Goal: Check status: Check status

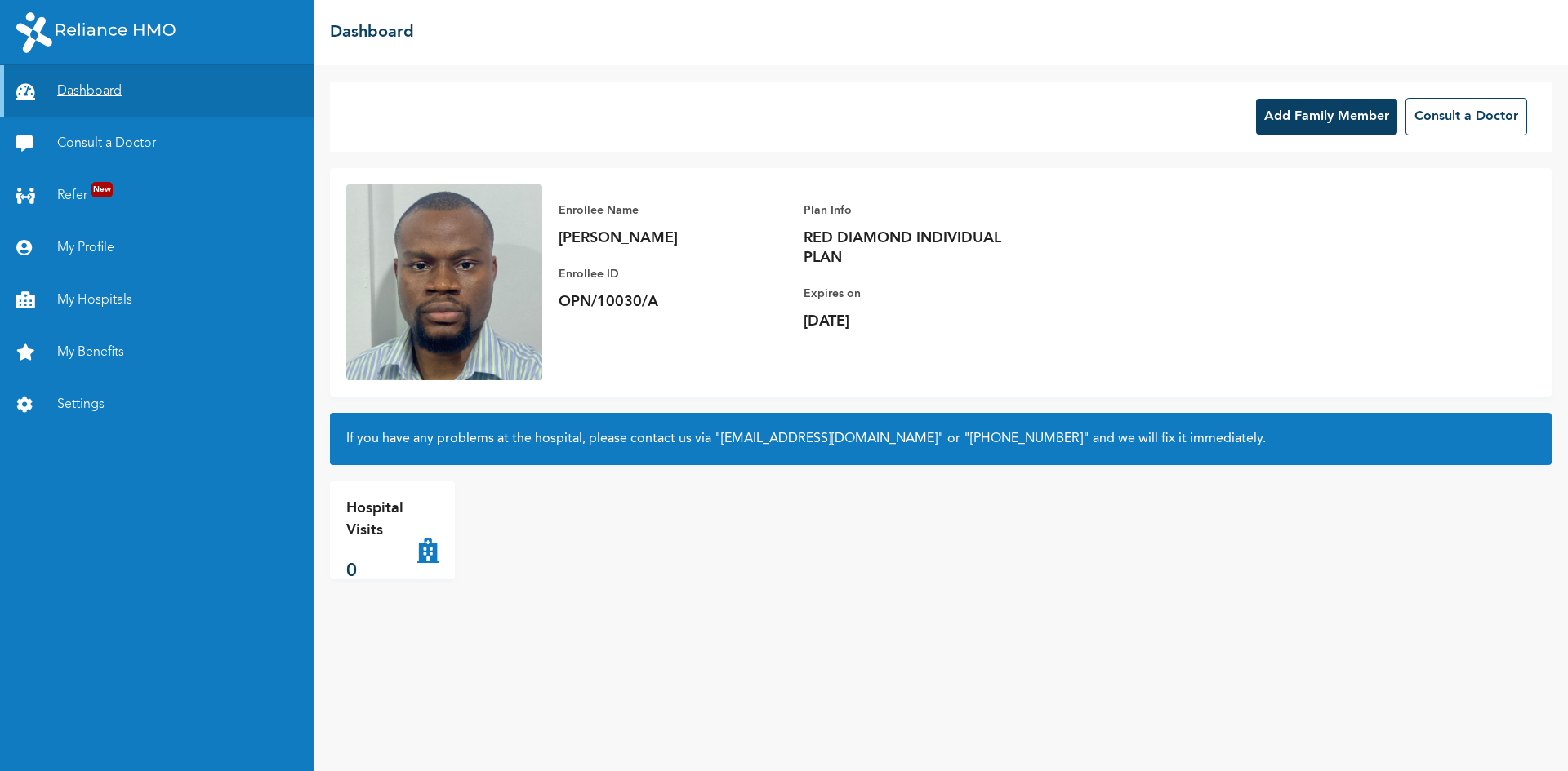
drag, startPoint x: 0, startPoint y: 0, endPoint x: 101, endPoint y: 86, distance: 132.7
click at [99, 86] on link "Dashboard" at bounding box center [157, 91] width 314 height 52
click at [122, 90] on link "Dashboard" at bounding box center [157, 91] width 314 height 52
click at [134, 147] on link "Consult a Doctor" at bounding box center [157, 143] width 314 height 52
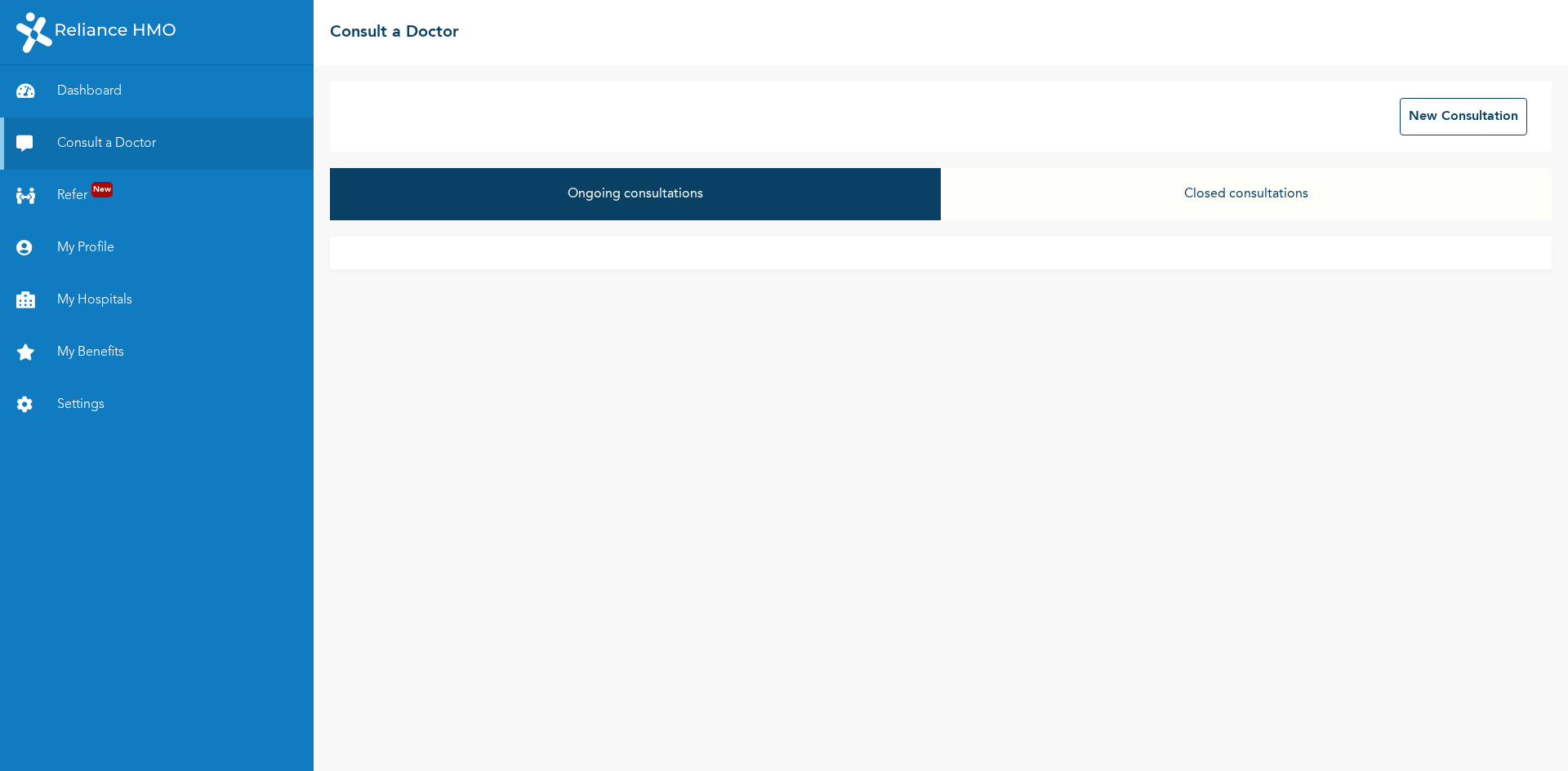
click at [1116, 201] on button "Closed consultations" at bounding box center [1246, 194] width 611 height 52
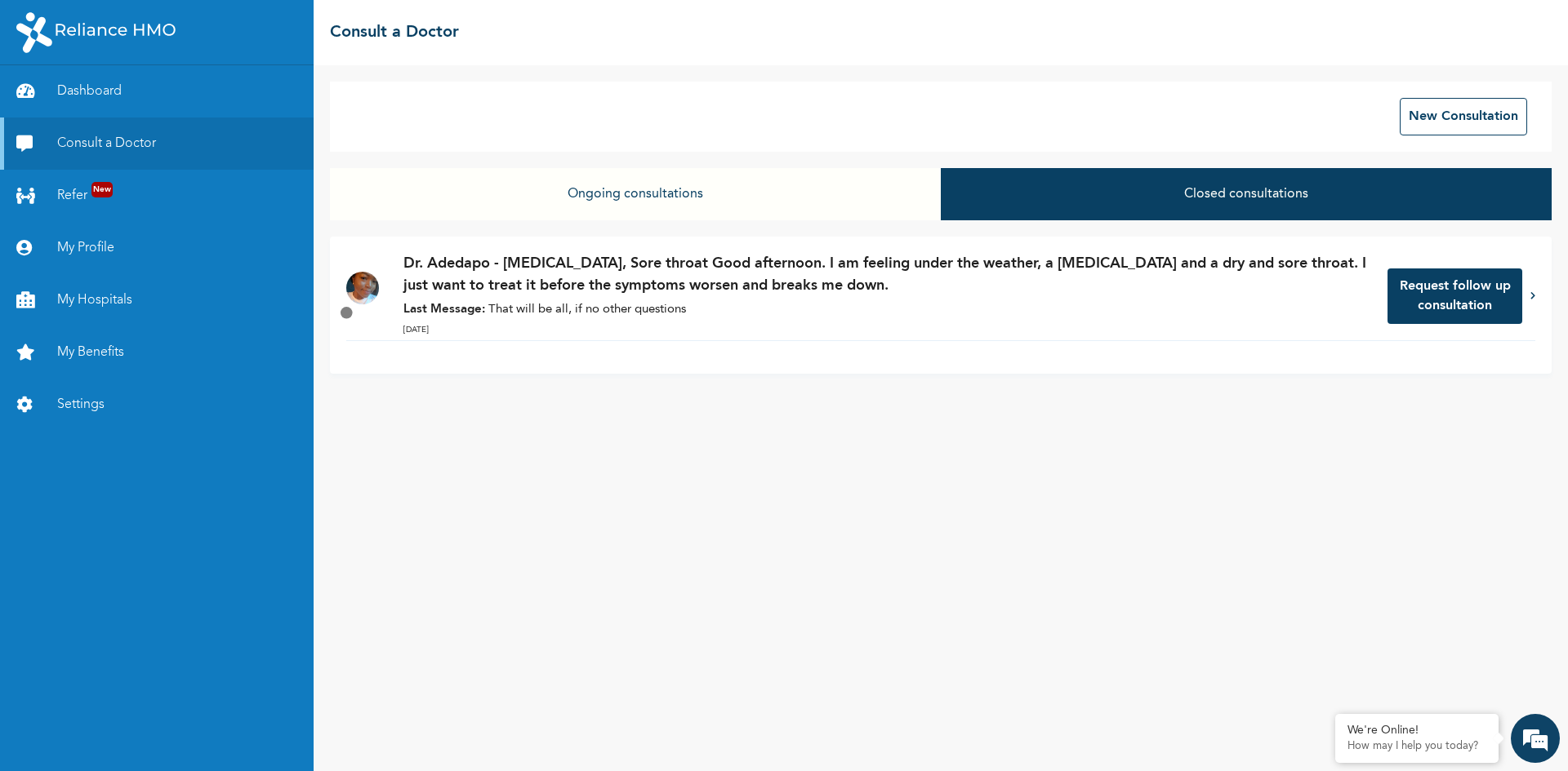
drag, startPoint x: 620, startPoint y: 310, endPoint x: 634, endPoint y: 309, distance: 14.0
click at [634, 309] on p "Last Message: That will be all, if no other questions" at bounding box center [887, 310] width 968 height 19
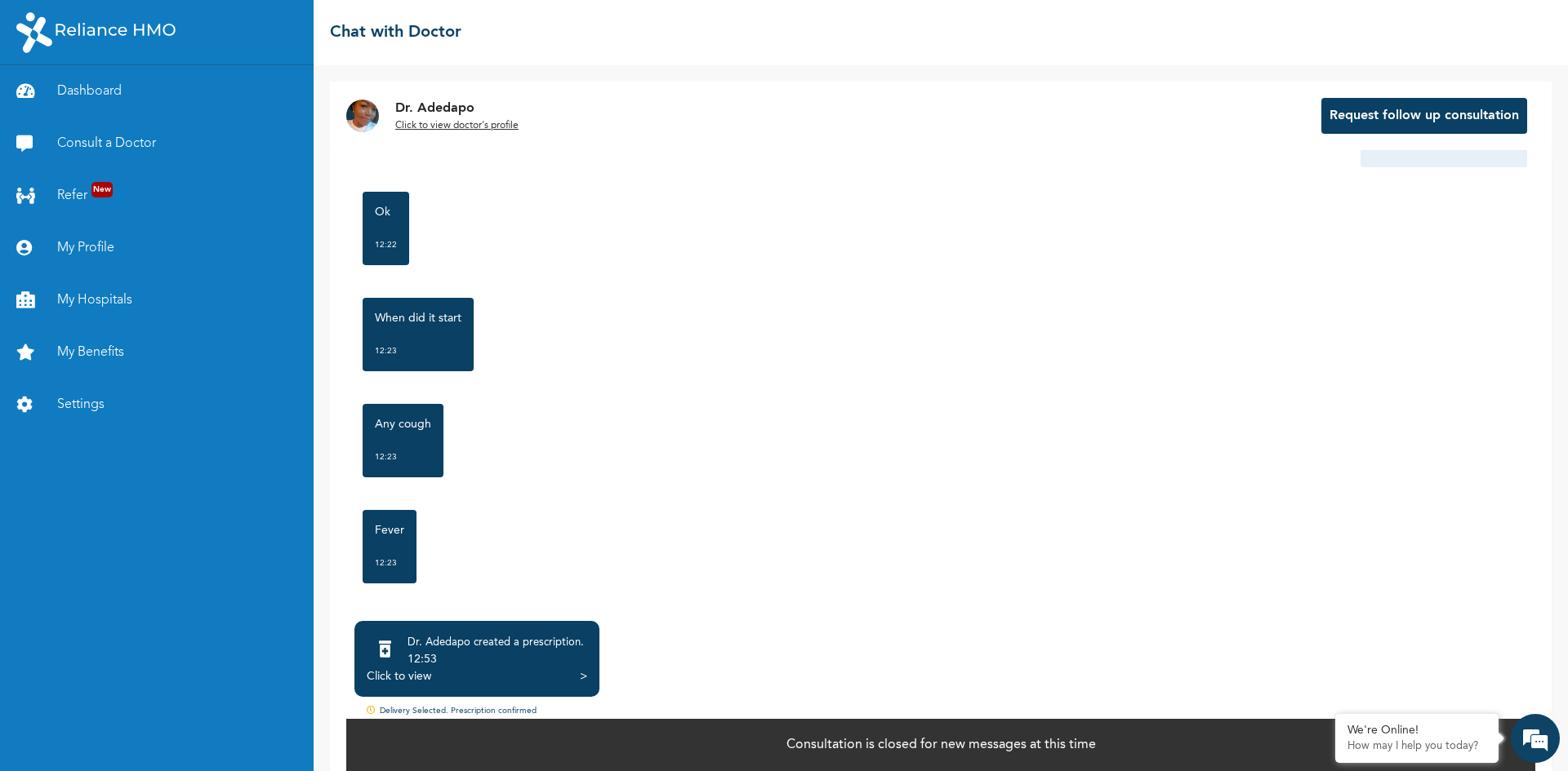
scroll to position [734, 0]
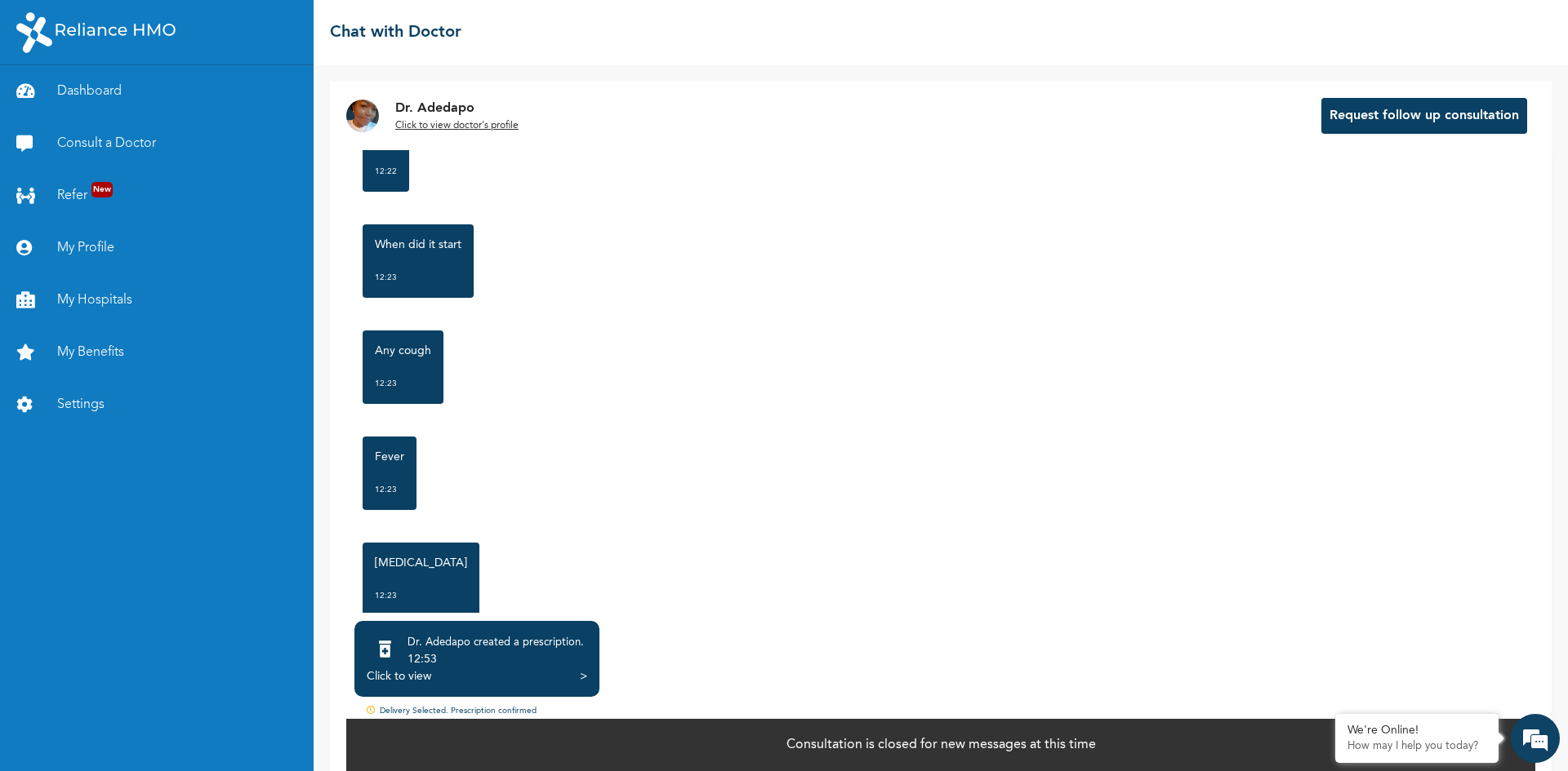
click at [435, 679] on div "Click to view >" at bounding box center [477, 676] width 220 height 16
click at [406, 681] on div "Click to view" at bounding box center [399, 676] width 65 height 16
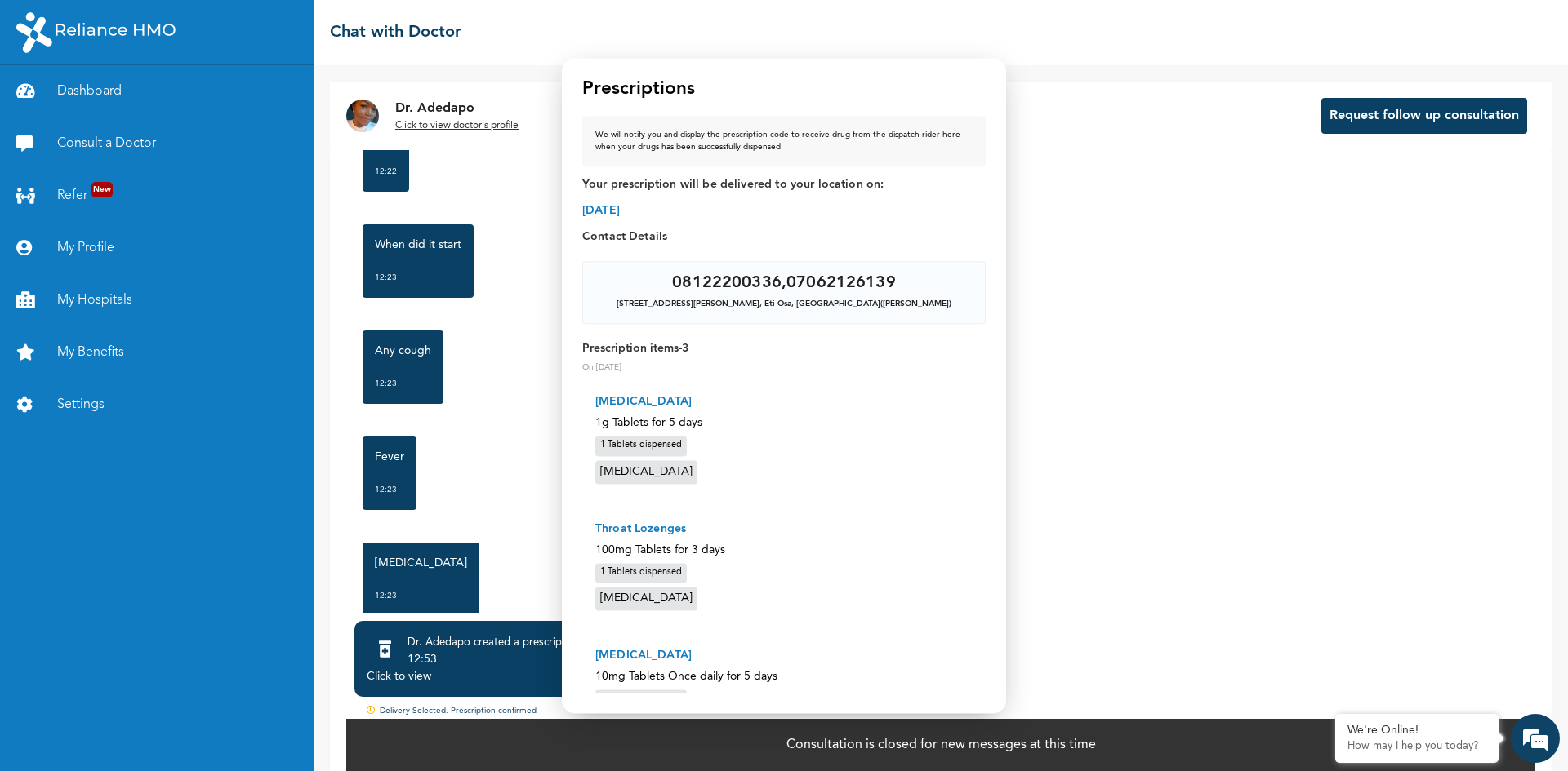
scroll to position [0, 0]
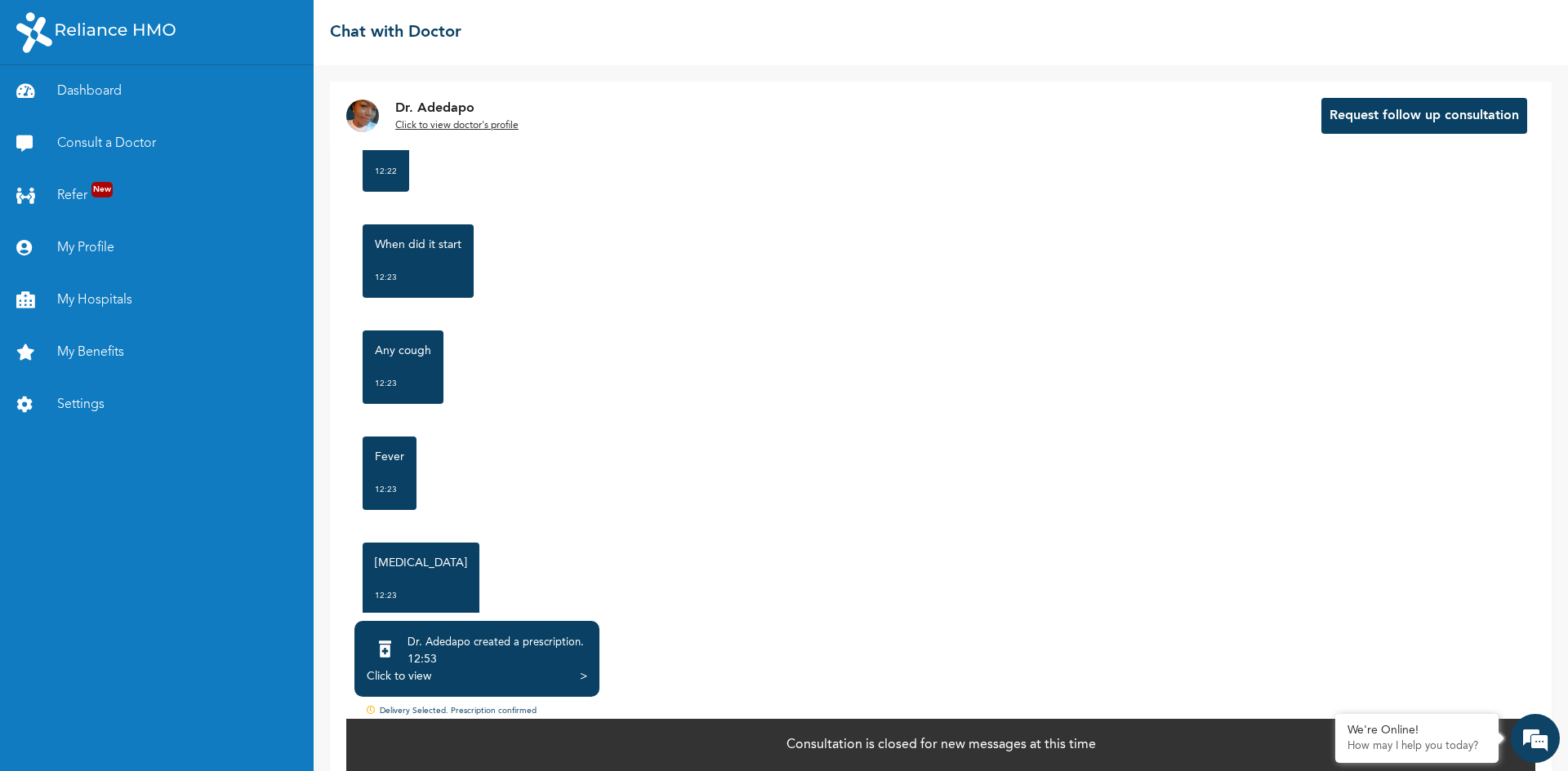
click at [419, 677] on div "Click to view" at bounding box center [399, 676] width 65 height 16
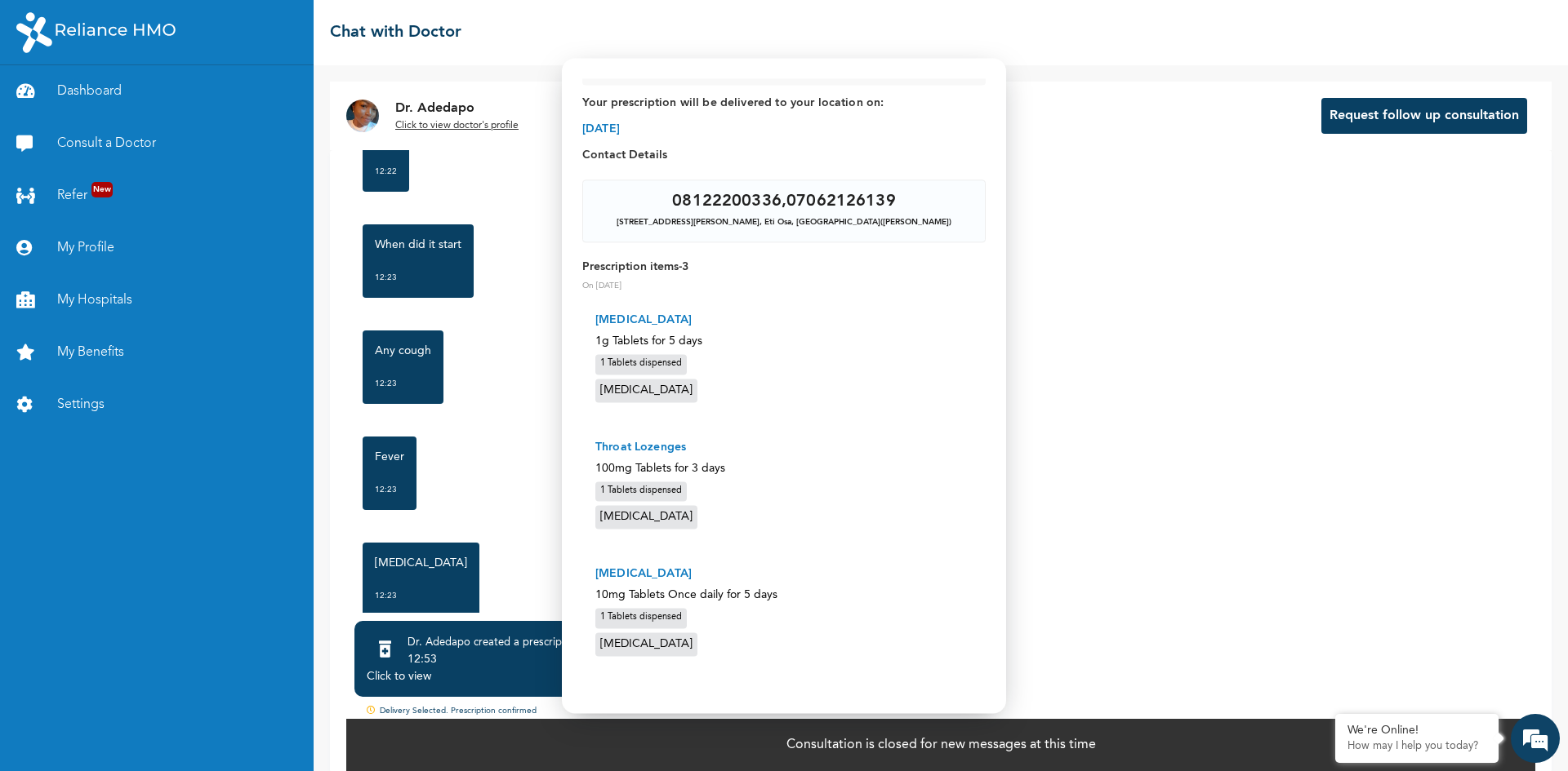
scroll to position [90, 0]
click at [769, 217] on div "[STREET_ADDRESS][PERSON_NAME] ([PERSON_NAME])" at bounding box center [783, 223] width 375 height 13
click at [769, 205] on div "08122200336 , 07062126139" at bounding box center [783, 201] width 223 height 16
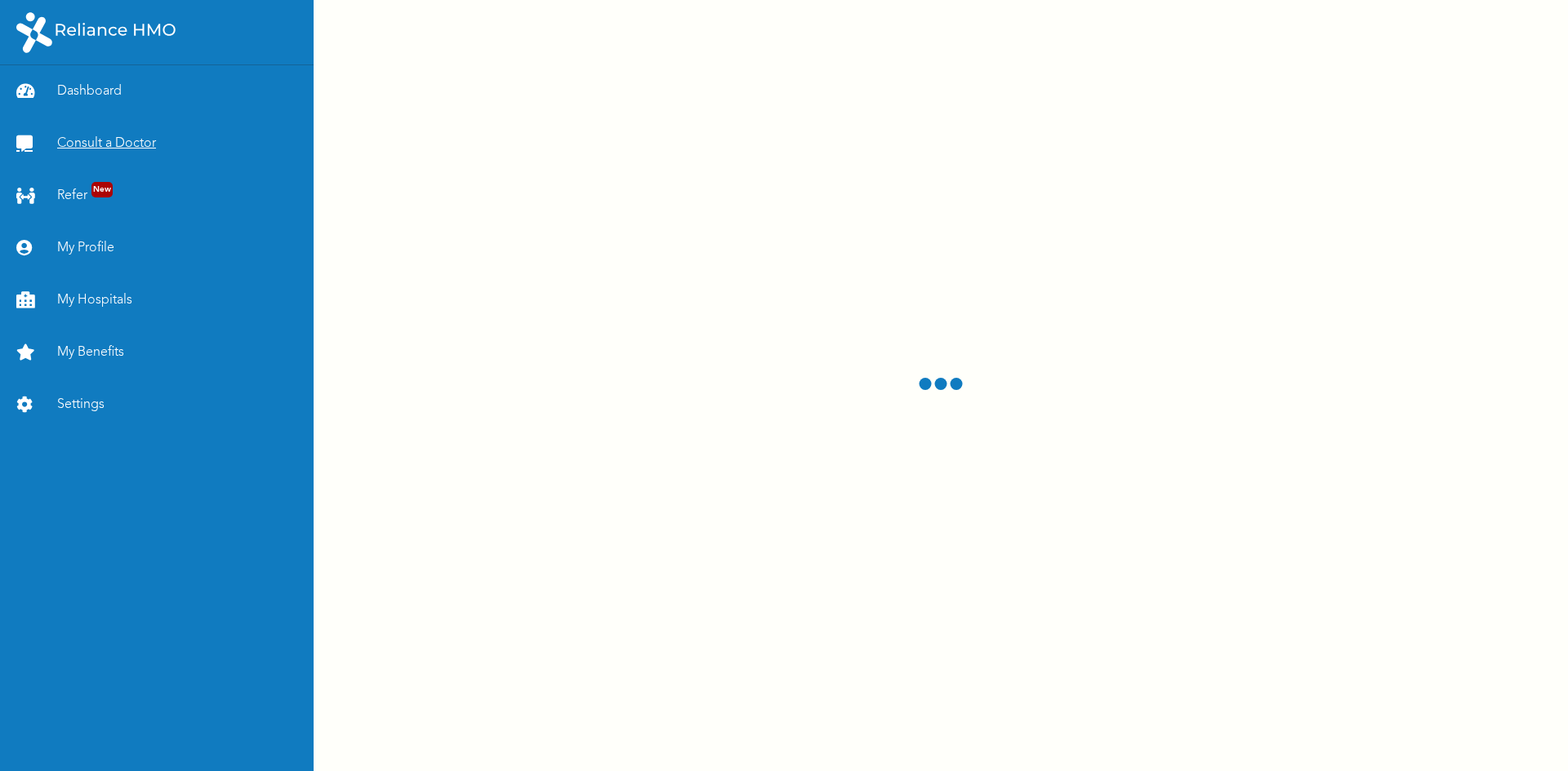
click at [123, 135] on link "Consult a Doctor" at bounding box center [157, 143] width 314 height 52
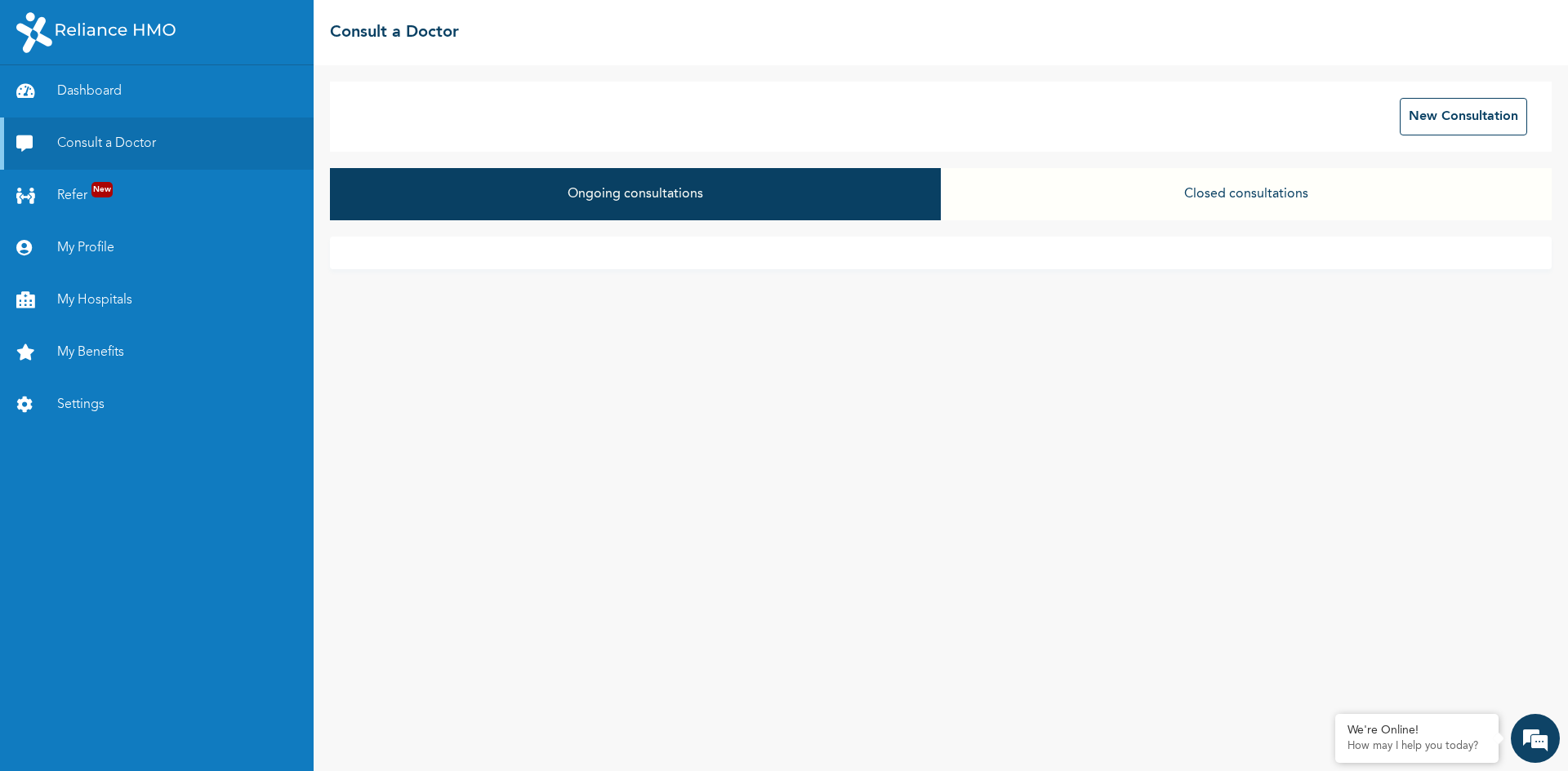
click at [1030, 203] on button "Closed consultations" at bounding box center [1246, 194] width 611 height 52
